Goal: Transaction & Acquisition: Purchase product/service

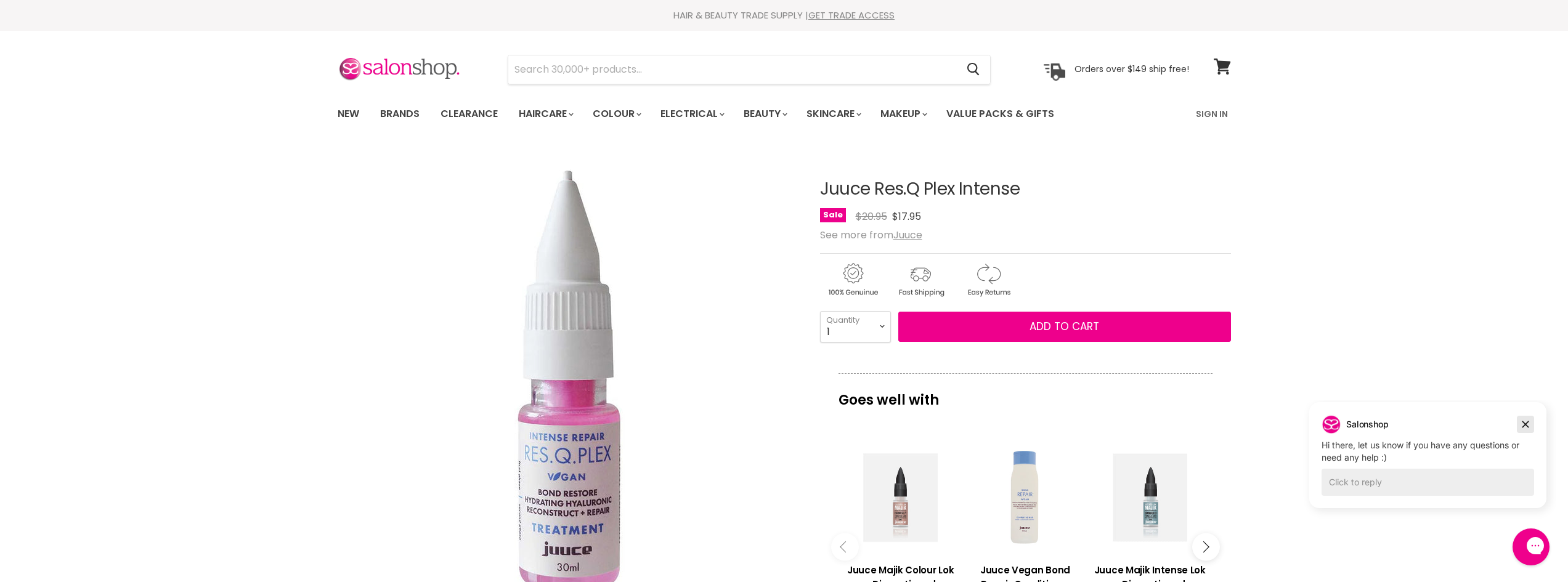
click at [1522, 425] on icon "Dismiss campaign" at bounding box center [1525, 424] width 12 height 14
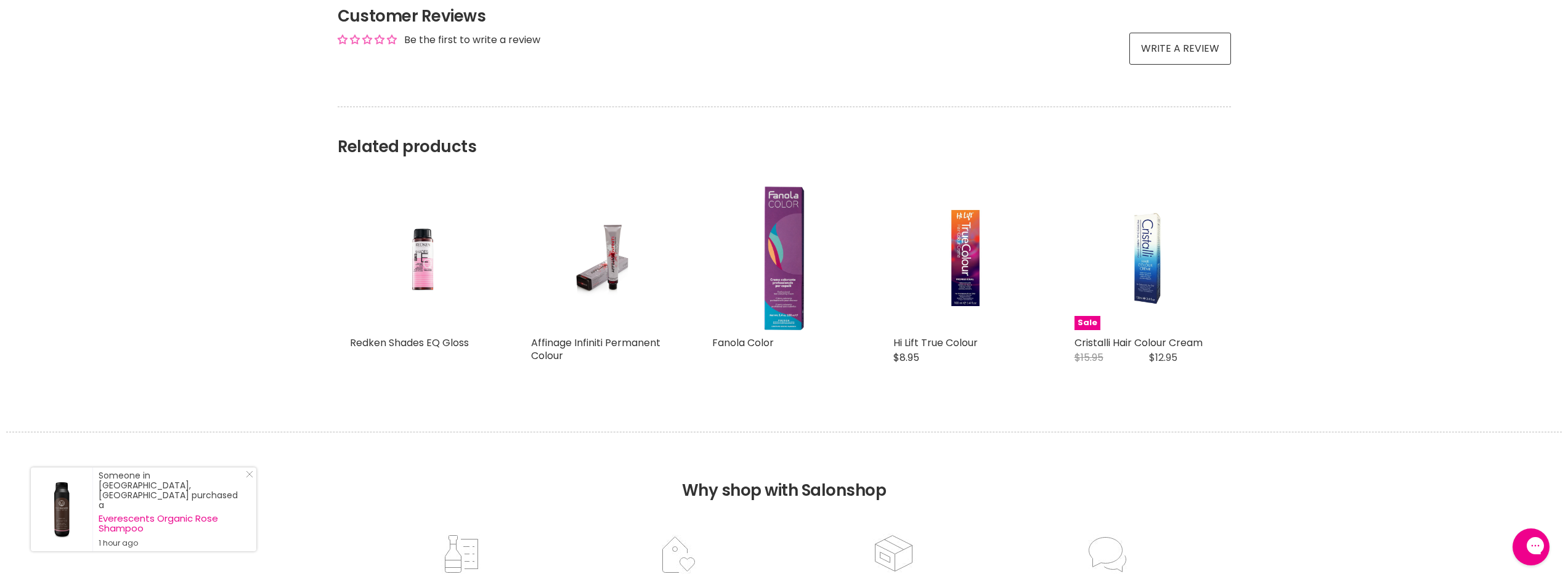
scroll to position [862, 0]
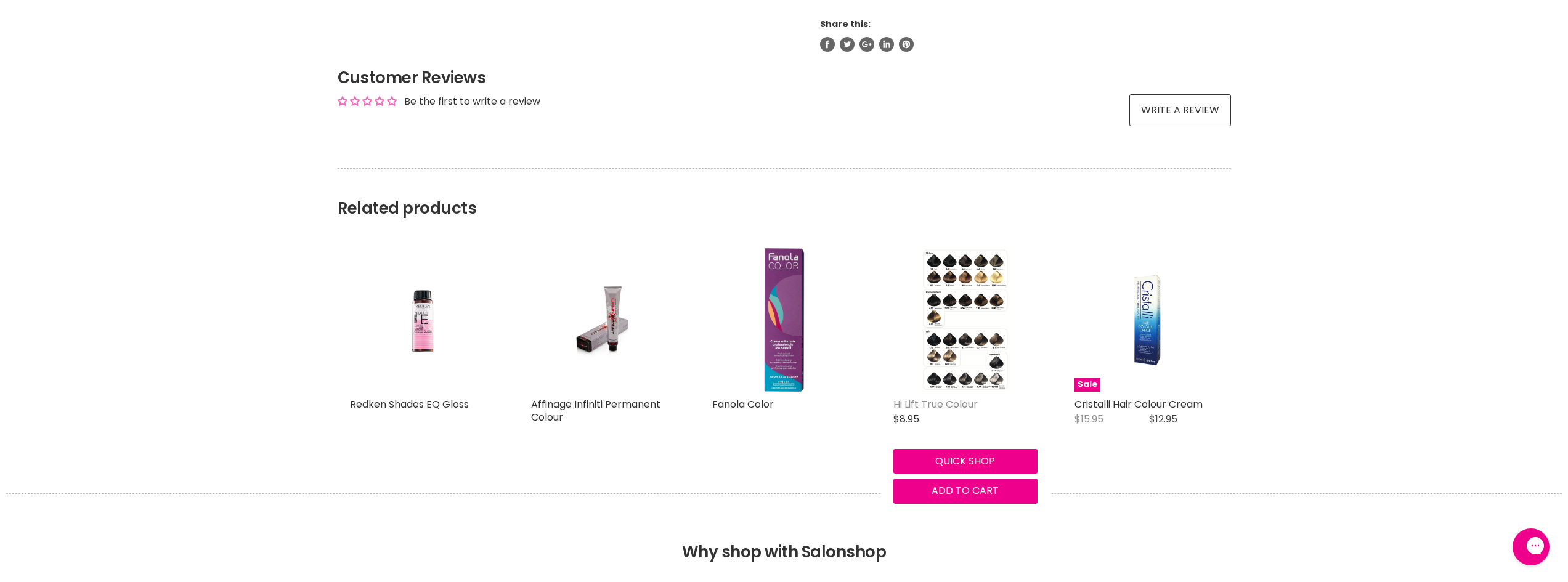
click at [941, 397] on link "Hi Lift True Colour" at bounding box center [935, 404] width 84 height 14
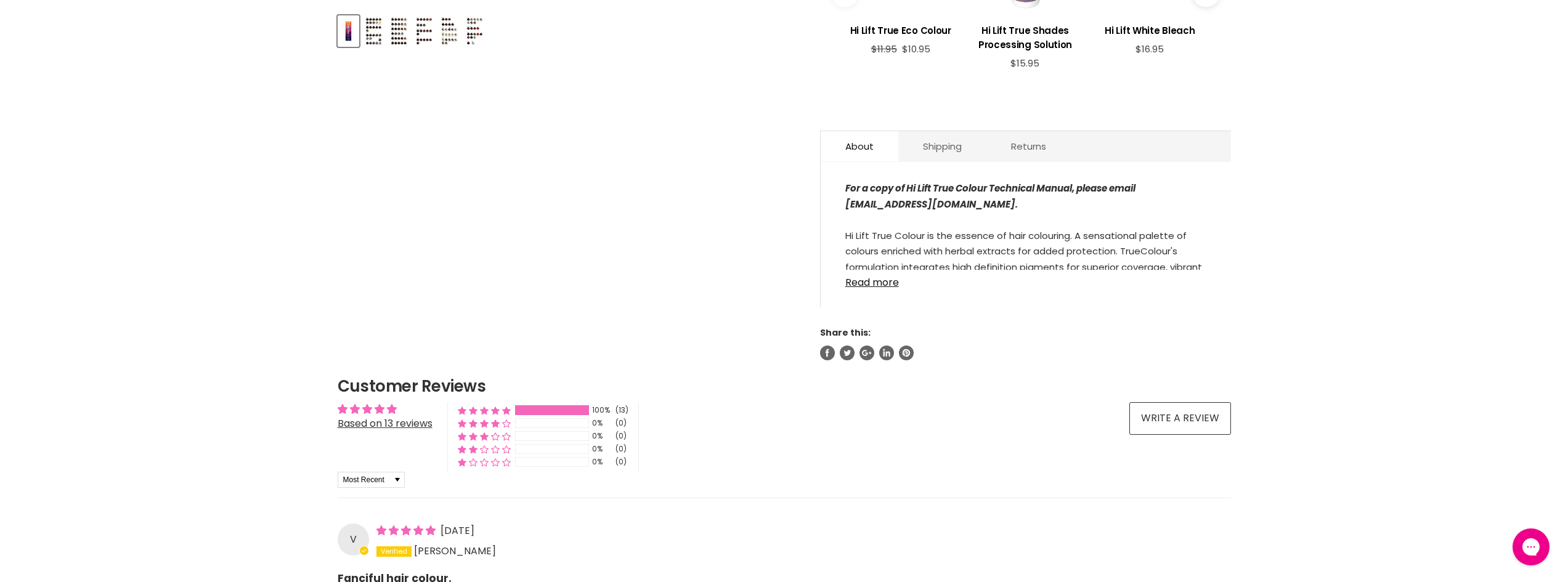
scroll to position [616, 0]
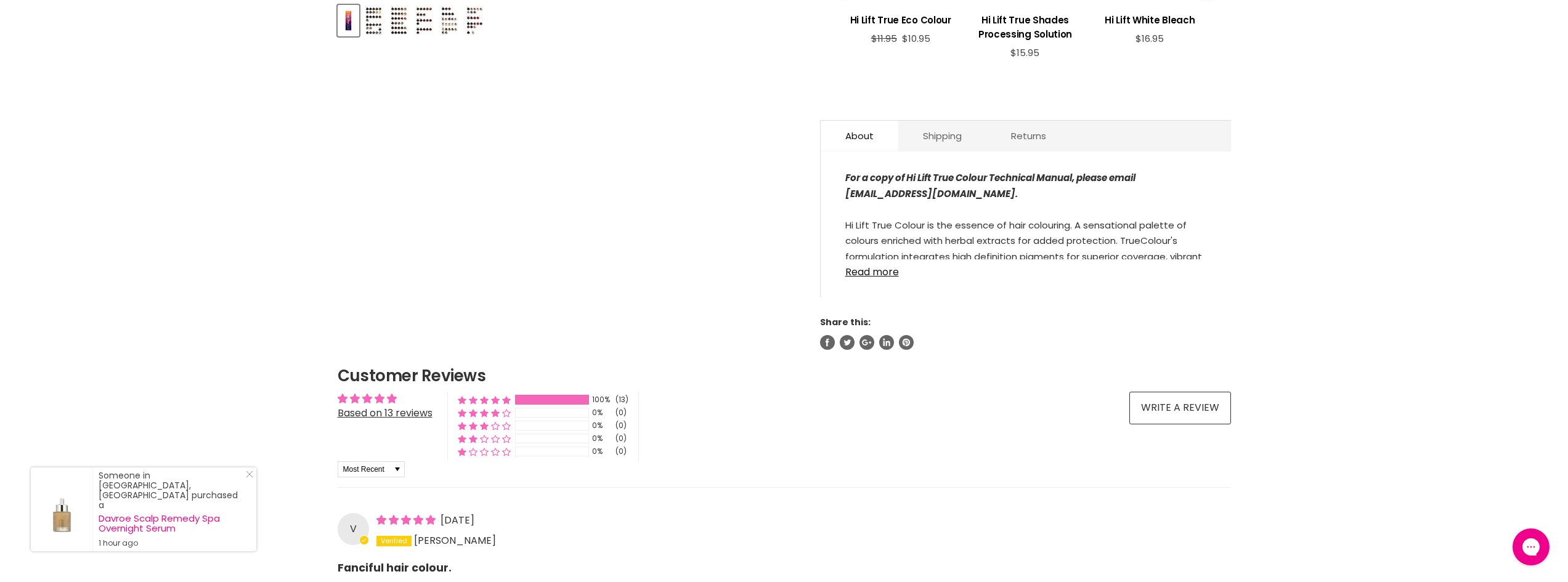
click at [864, 272] on link "Read more" at bounding box center [1026, 269] width 361 height 19
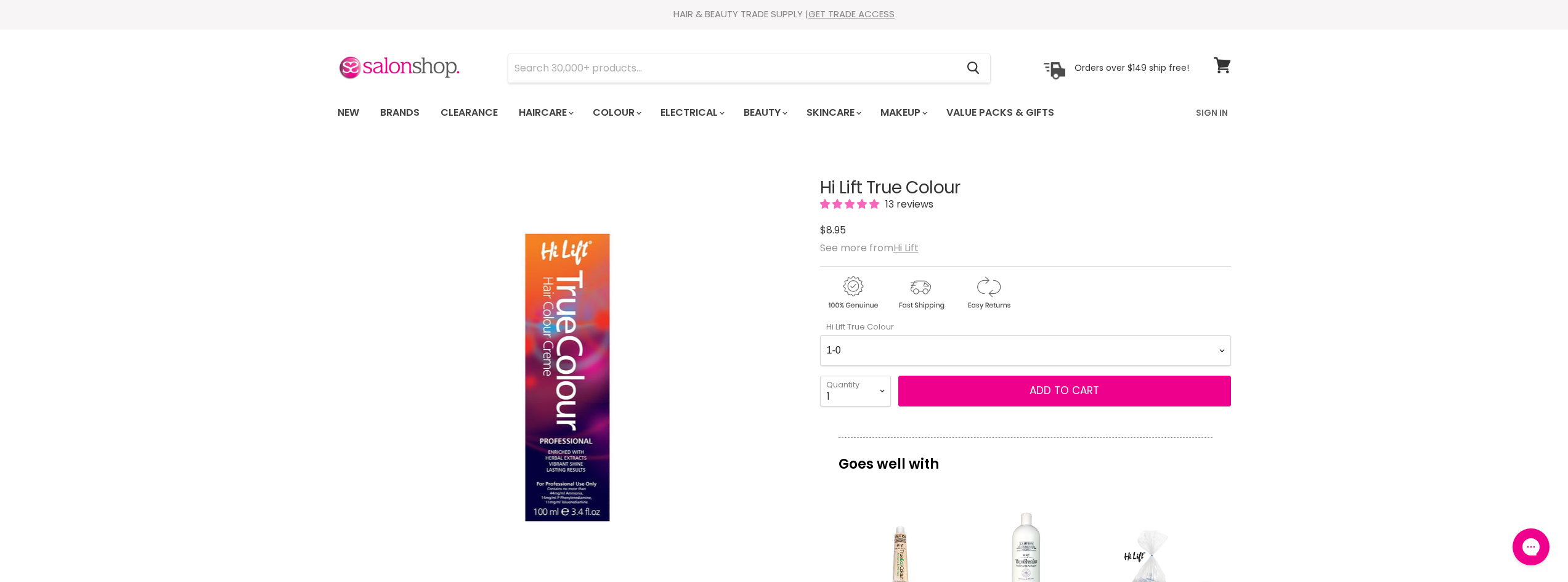
scroll to position [0, 0]
